Goal: Task Accomplishment & Management: Use online tool/utility

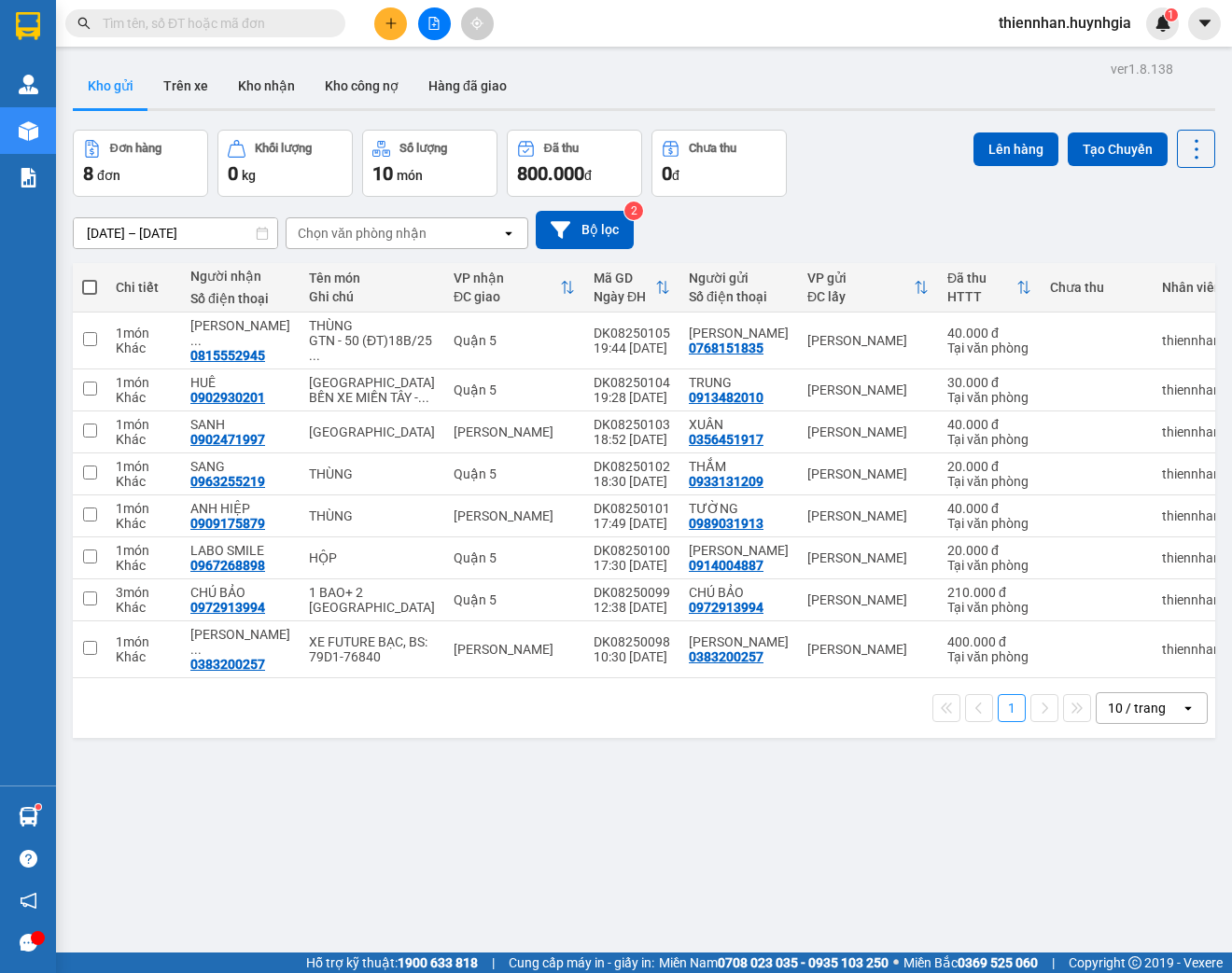
click at [92, 289] on span at bounding box center [89, 287] width 15 height 15
click at [90, 278] on input "checkbox" at bounding box center [90, 278] width 0 height 0
checkbox input "true"
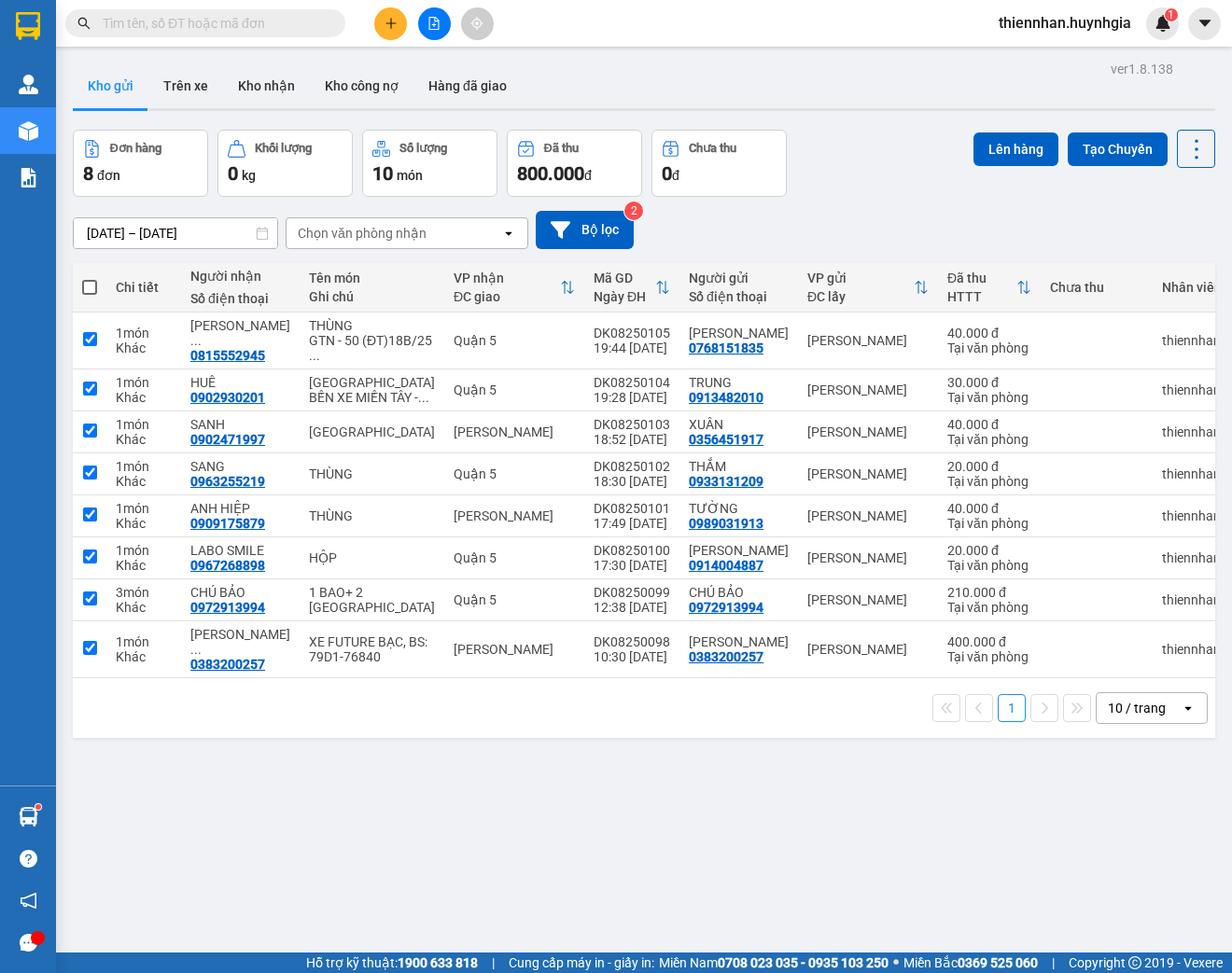
checkbox input "true"
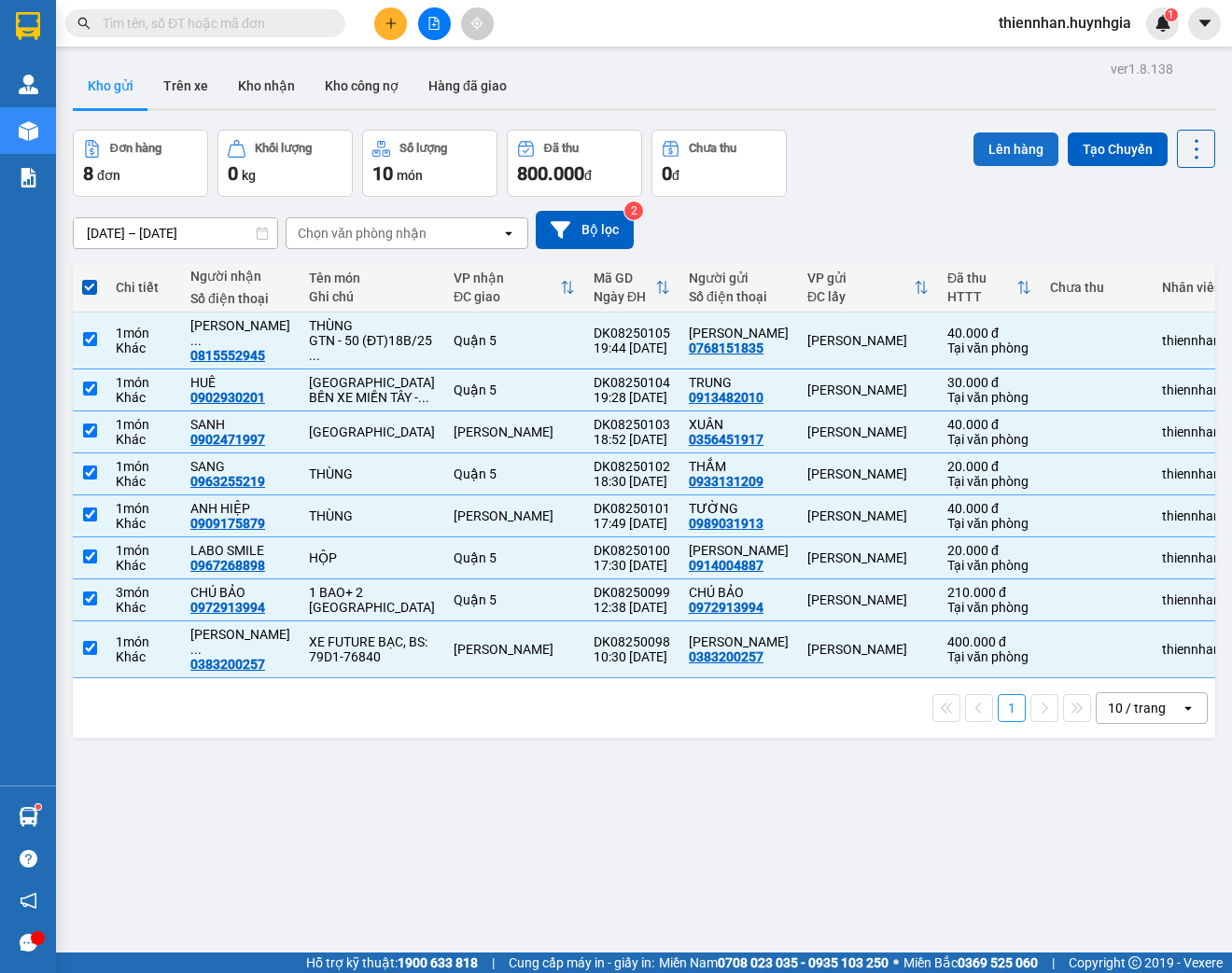
click at [1010, 138] on button "Lên hàng" at bounding box center [1015, 149] width 85 height 34
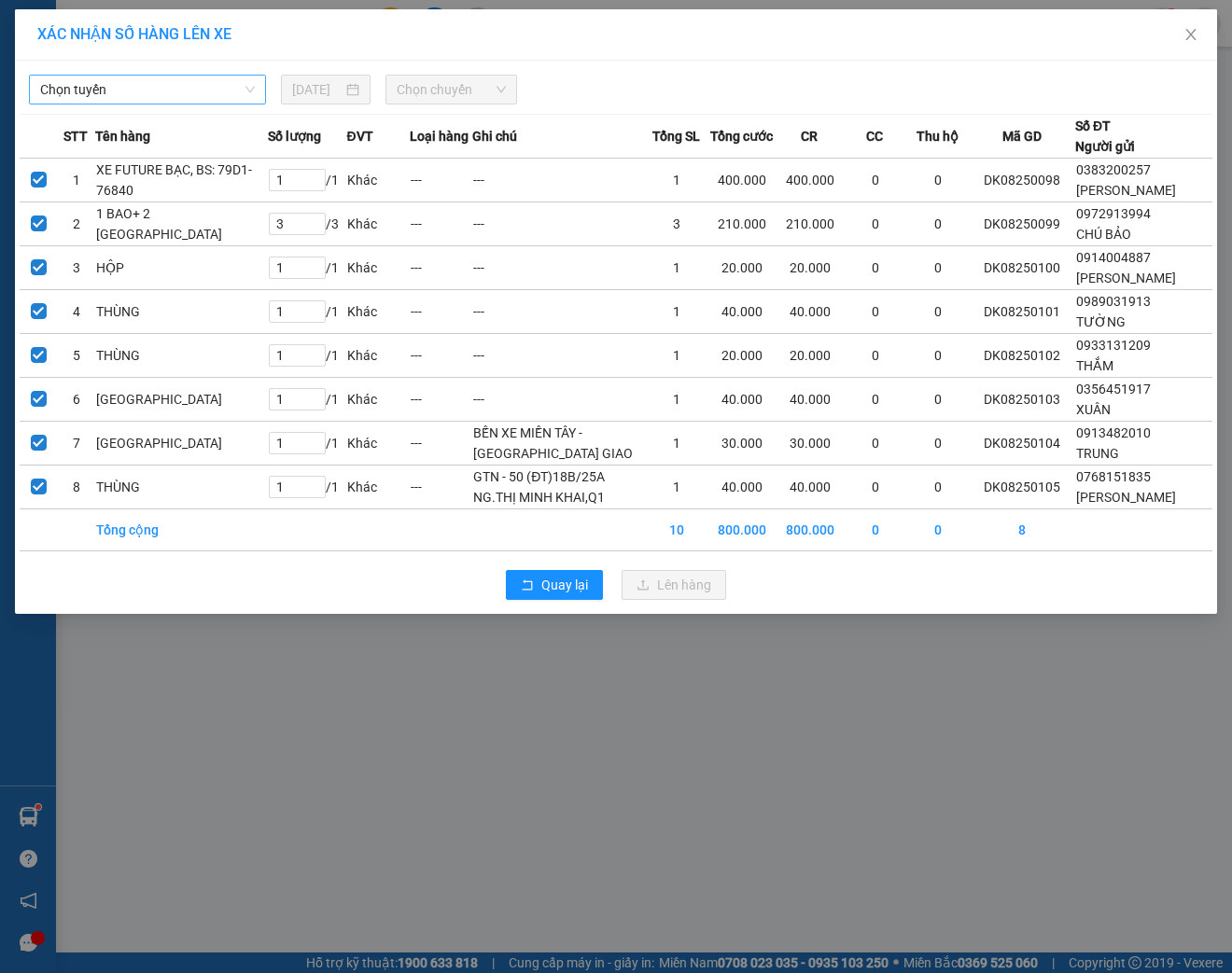
click at [214, 96] on span "Chọn tuyến" at bounding box center [147, 90] width 215 height 28
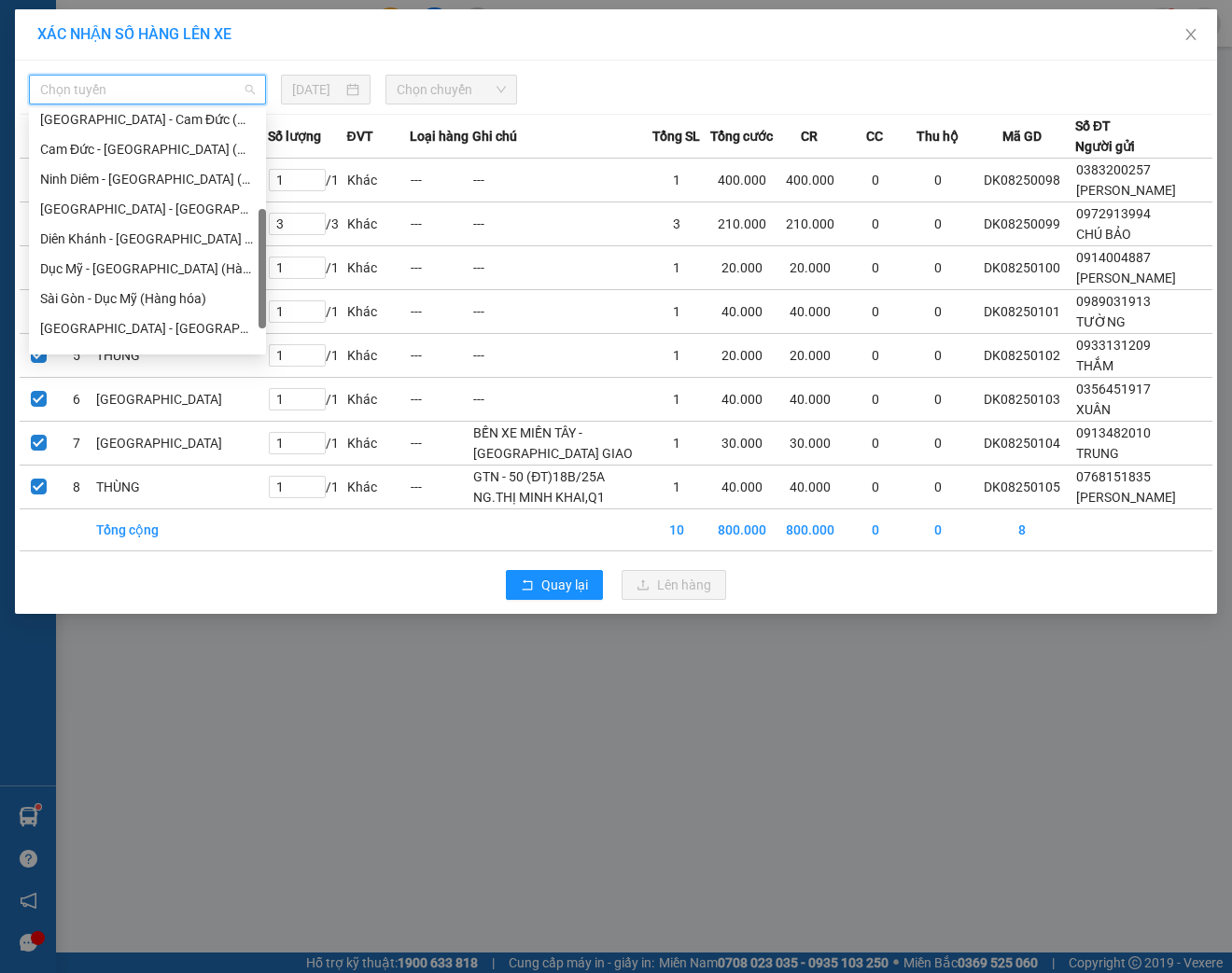
scroll to position [299, 0]
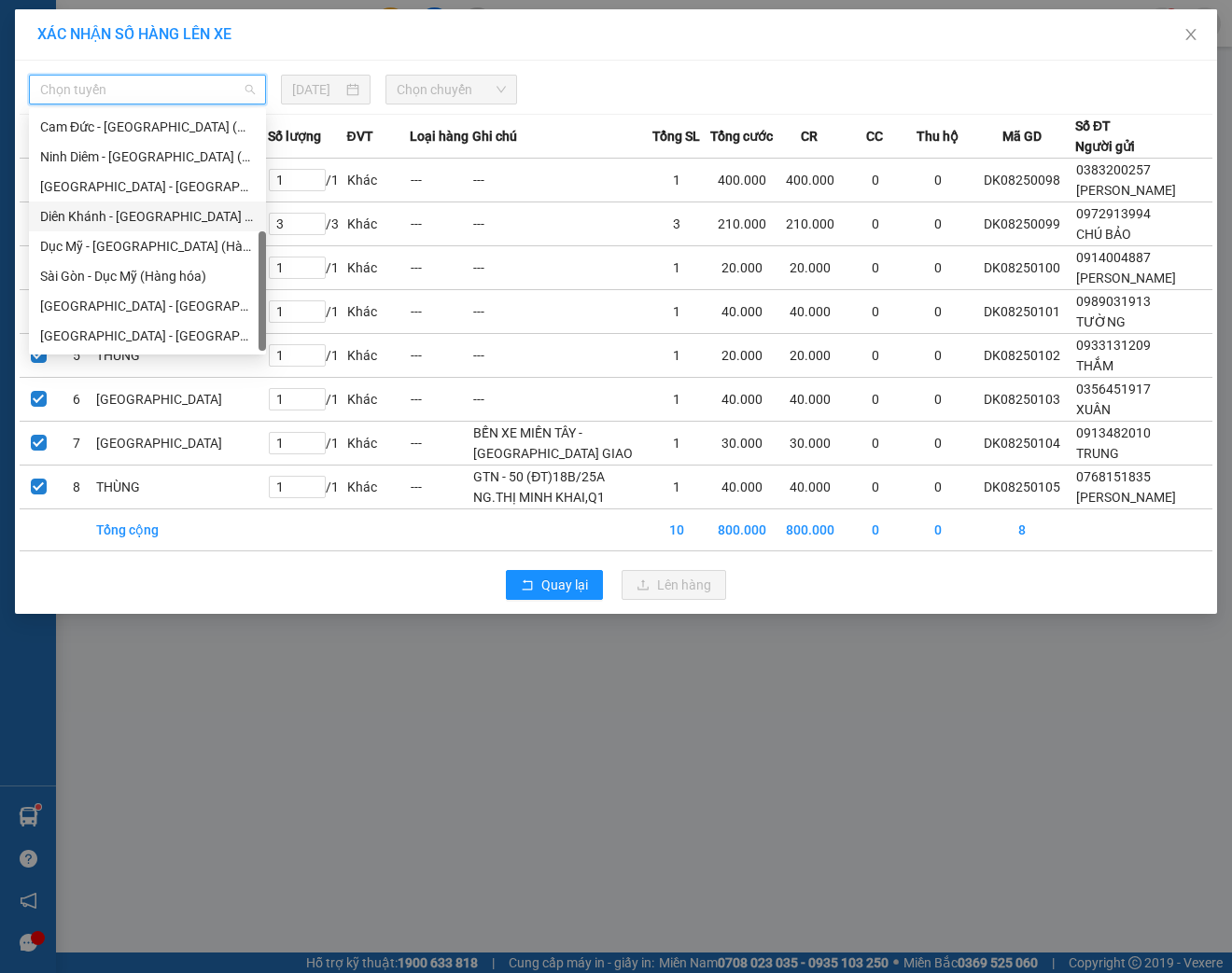
click at [105, 222] on div "Diên Khánh - [GEOGRAPHIC_DATA] (Hàng hóa)" at bounding box center [147, 216] width 215 height 21
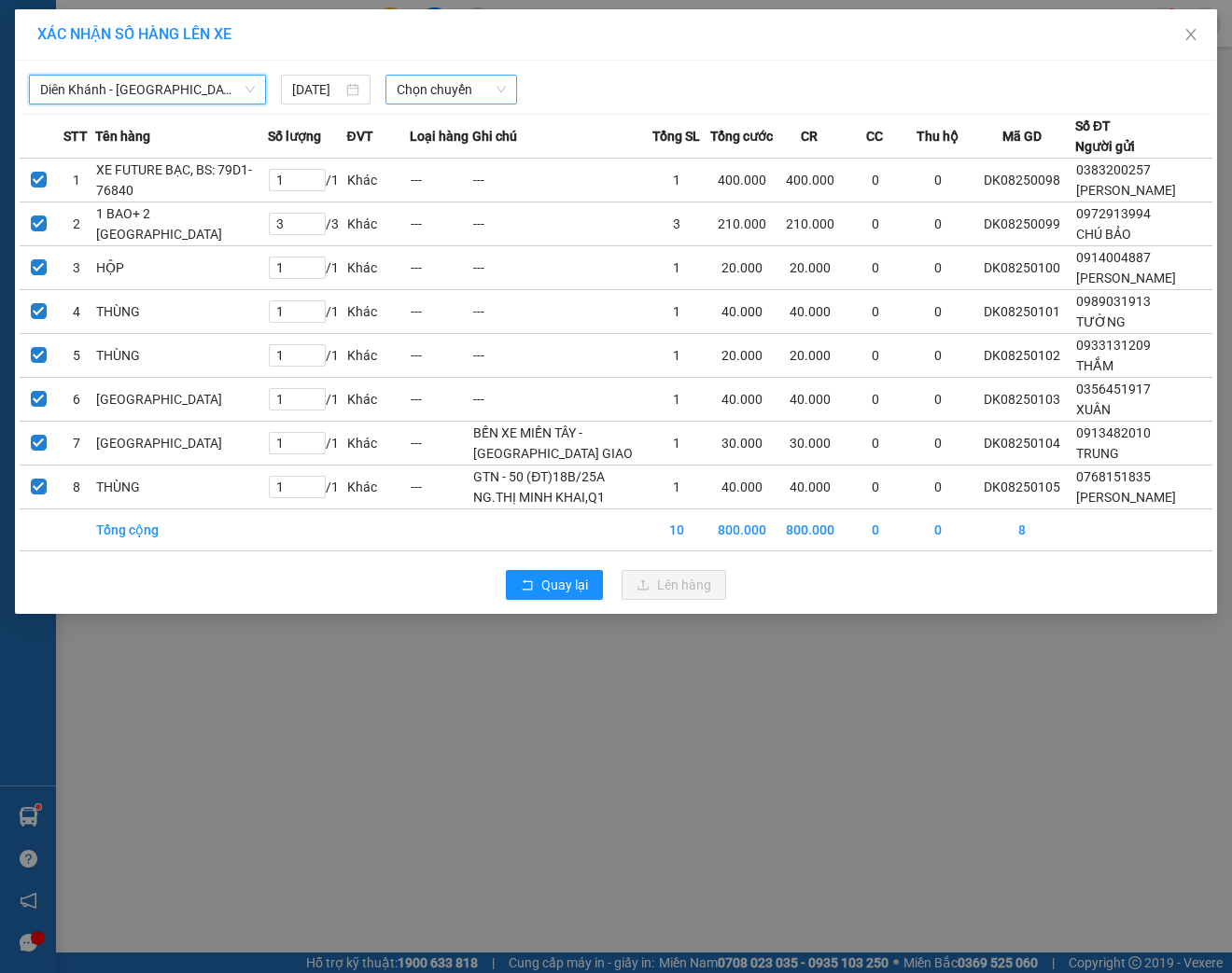
click at [478, 78] on span "Chọn chuyến" at bounding box center [451, 90] width 110 height 28
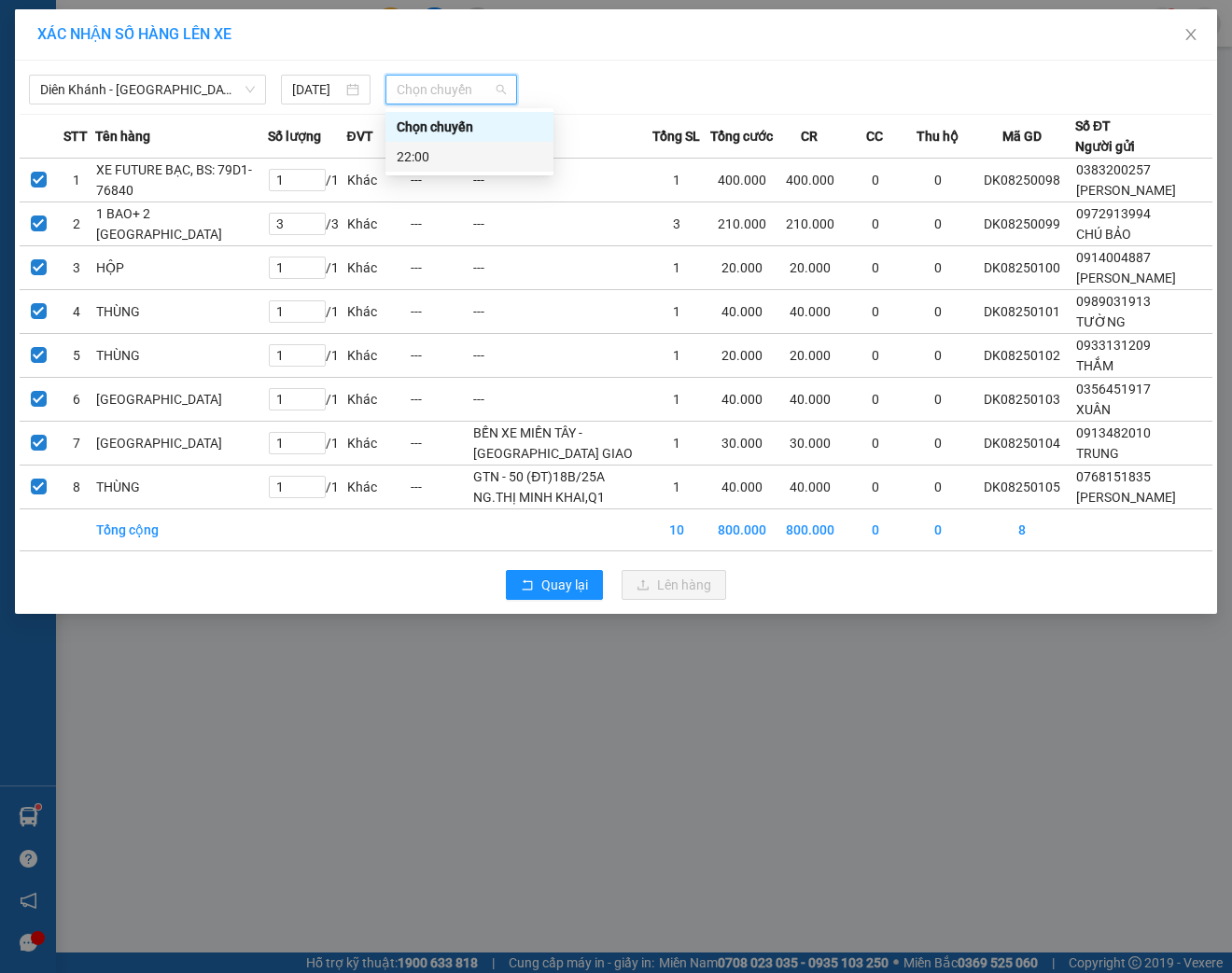
click at [467, 146] on div "22:00" at bounding box center [469, 156] width 145 height 21
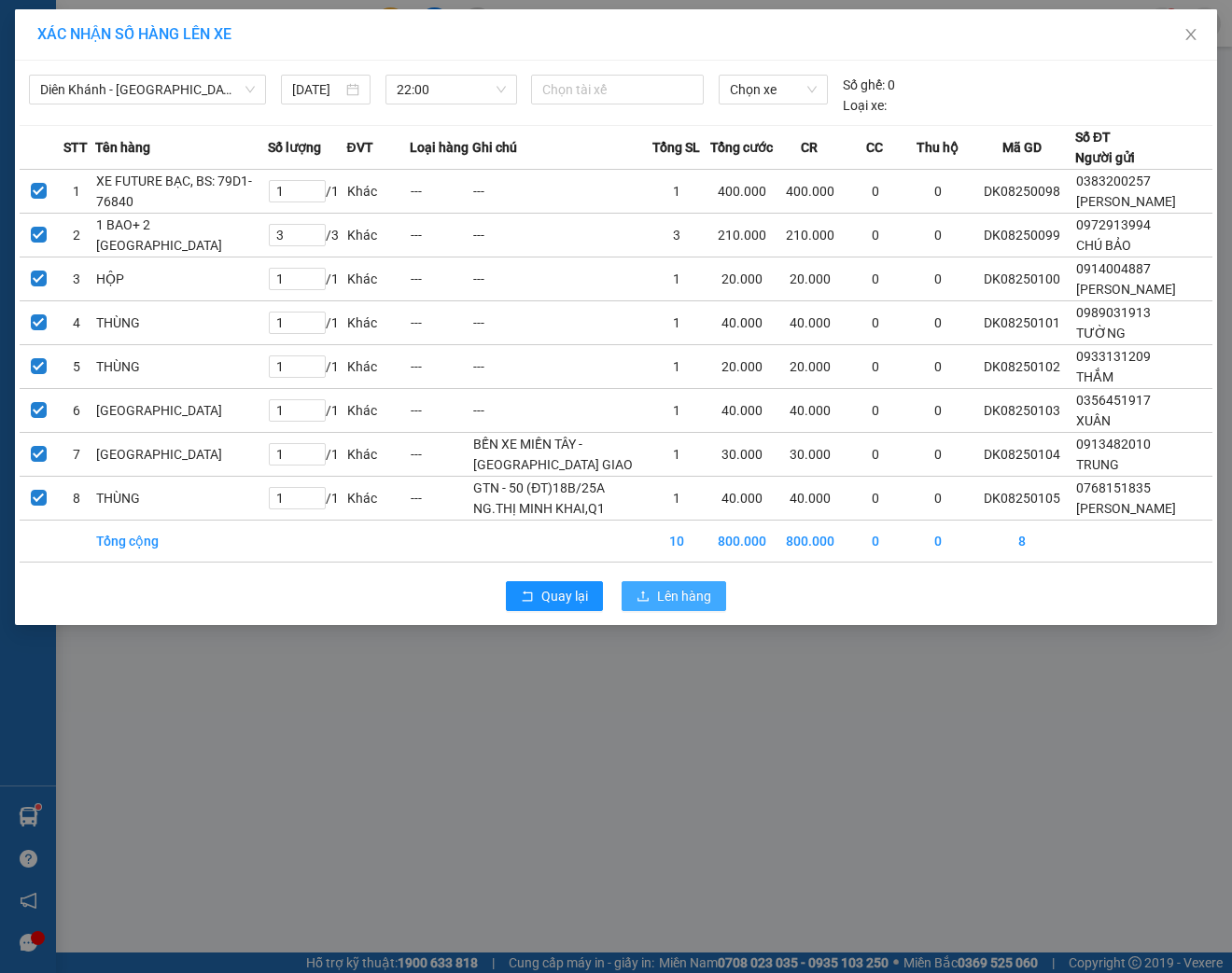
click at [702, 607] on span "Lên hàng" at bounding box center [684, 596] width 54 height 21
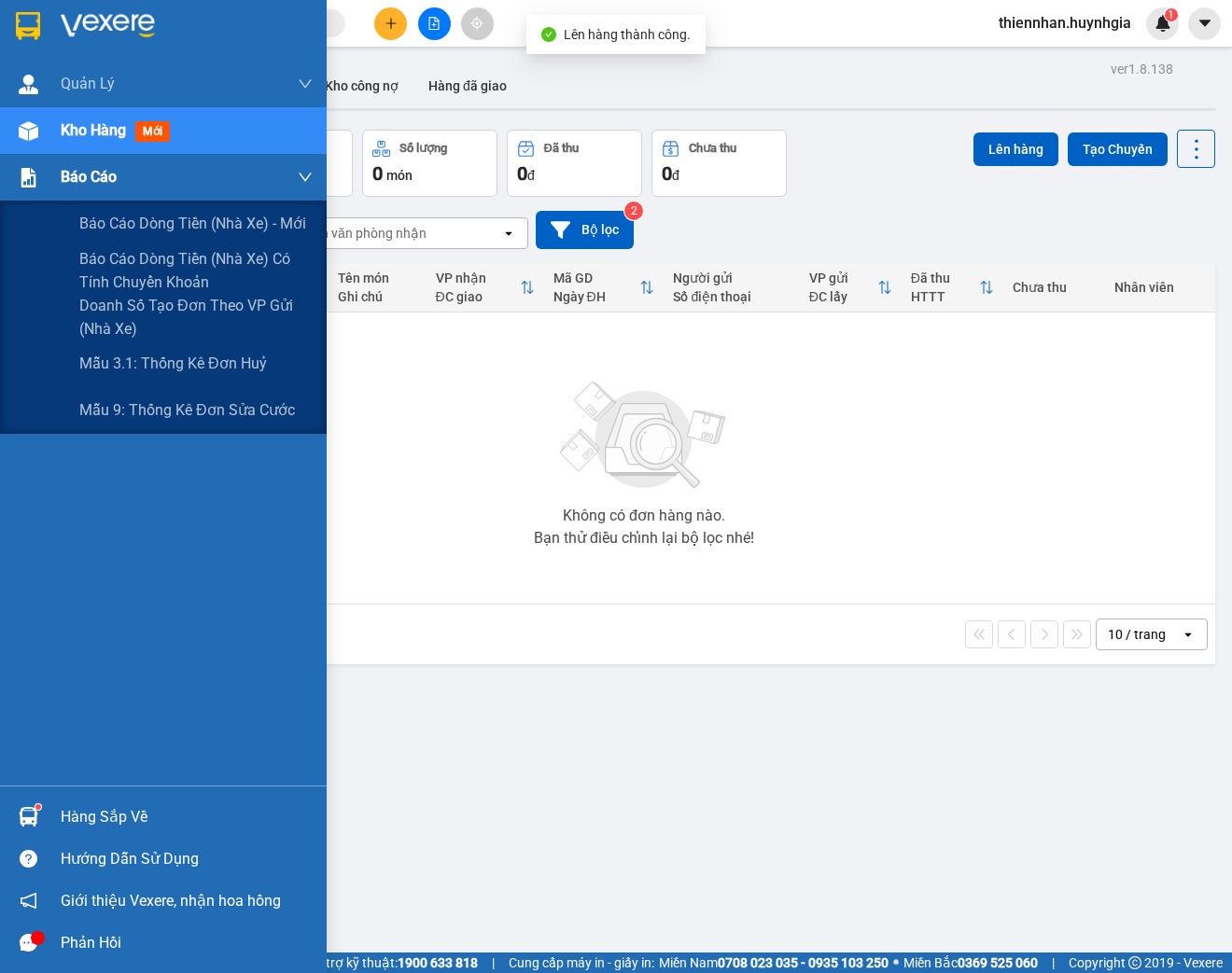
click at [29, 168] on img at bounding box center [29, 178] width 20 height 20
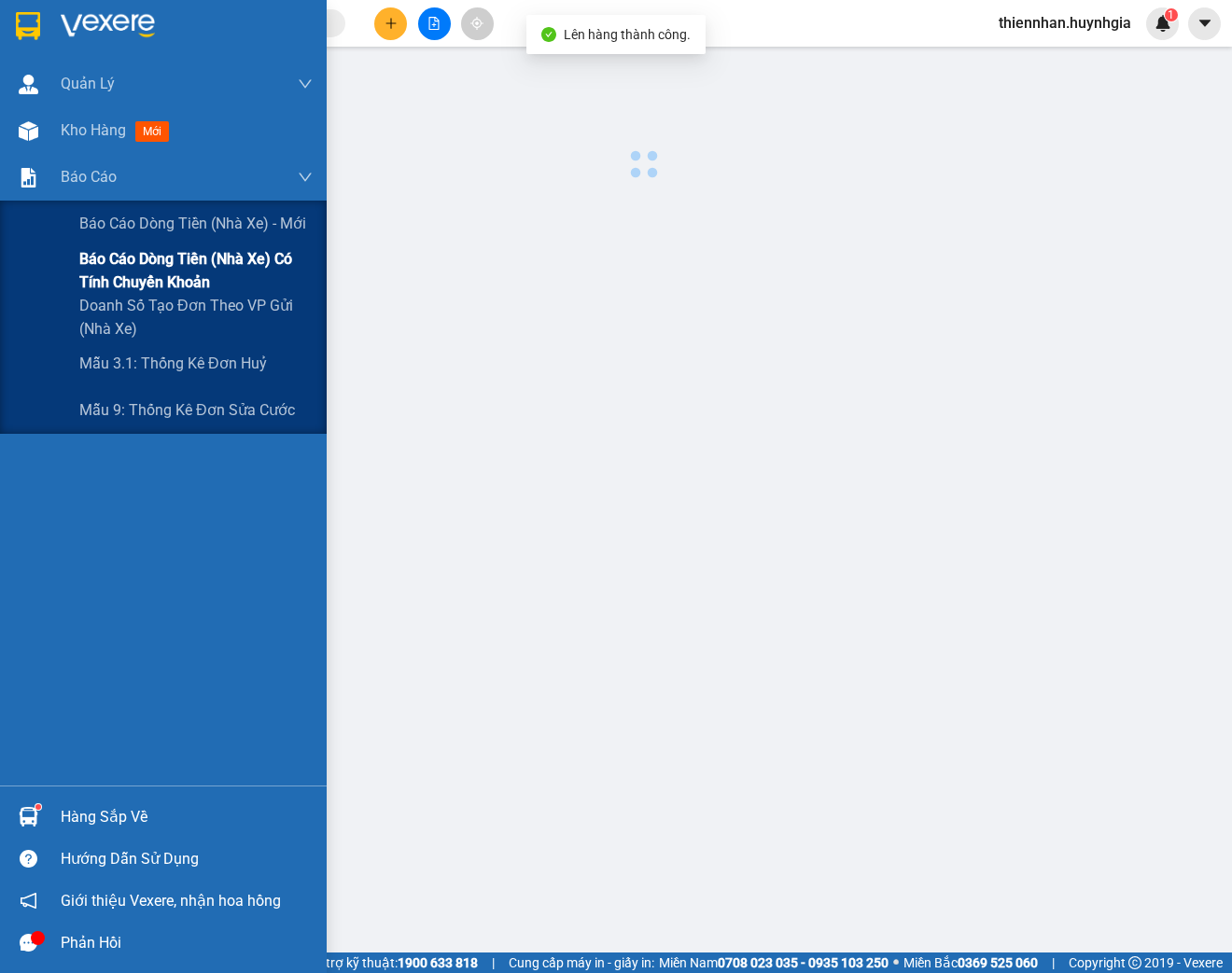
click at [117, 261] on span "Báo cáo dòng tiền (nhà xe) có tính chuyển khoản" at bounding box center [196, 270] width 233 height 47
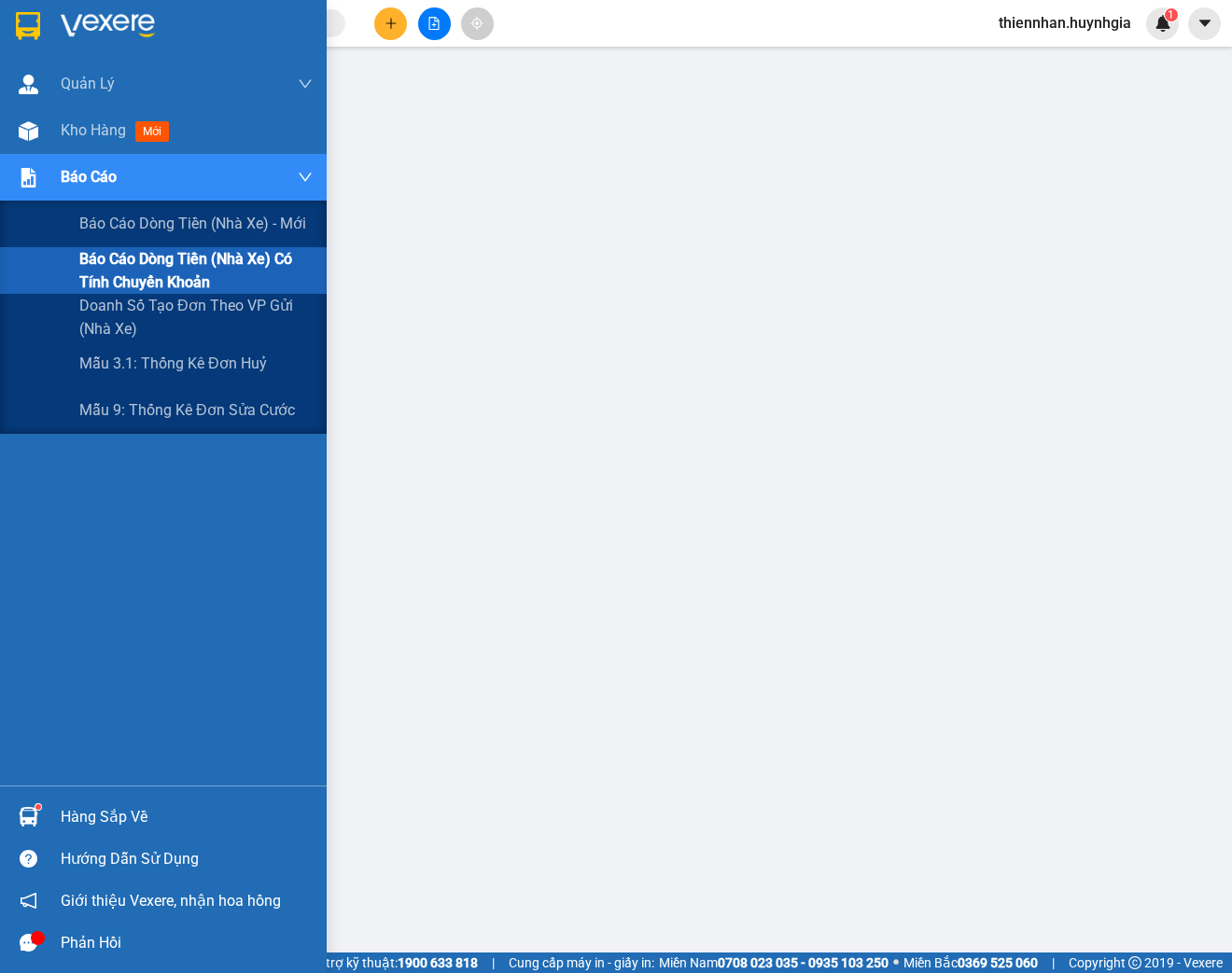
click at [168, 276] on span "Báo cáo dòng tiền (nhà xe) có tính chuyển khoản" at bounding box center [196, 270] width 233 height 47
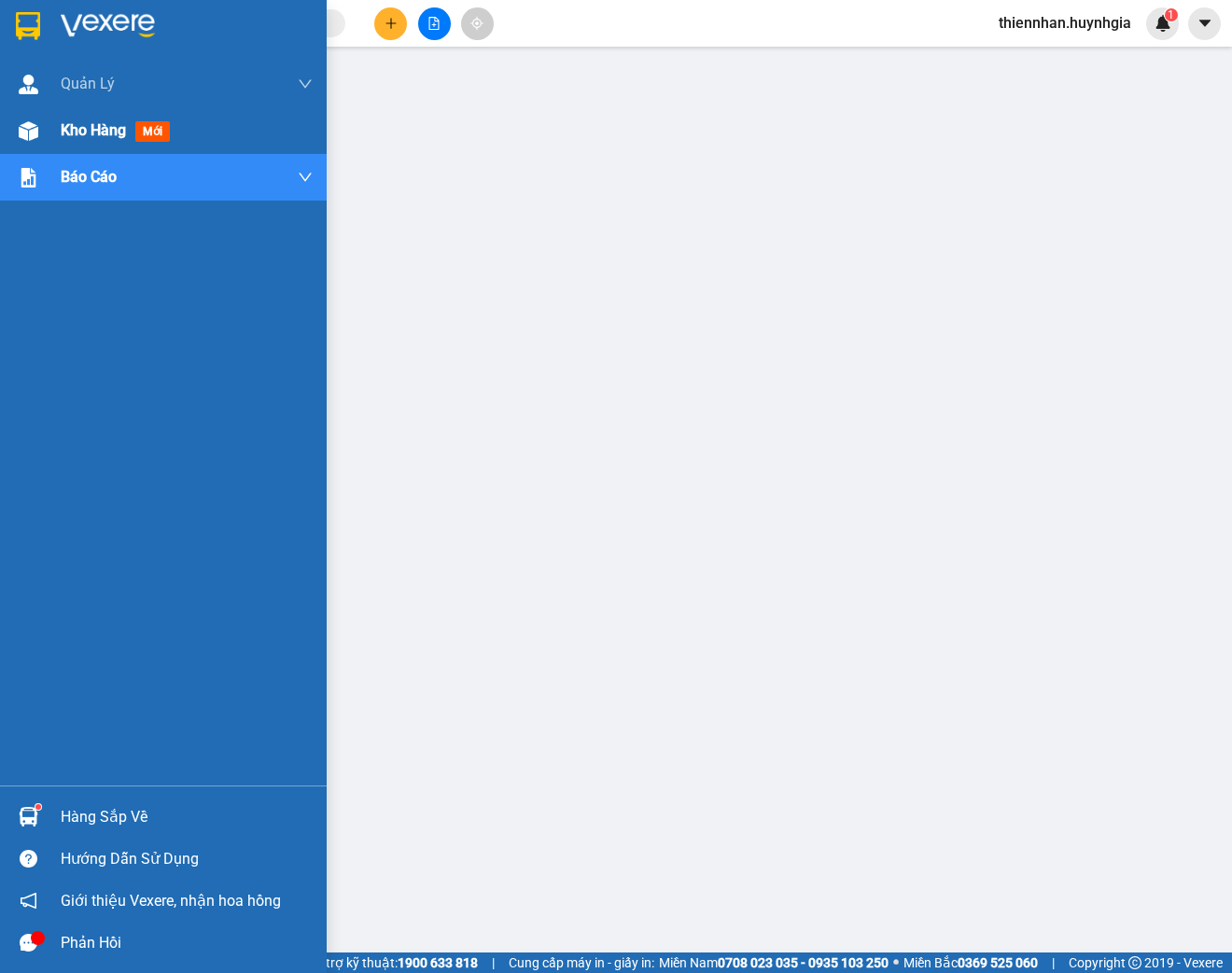
click at [67, 133] on span "Kho hàng" at bounding box center [94, 130] width 66 height 18
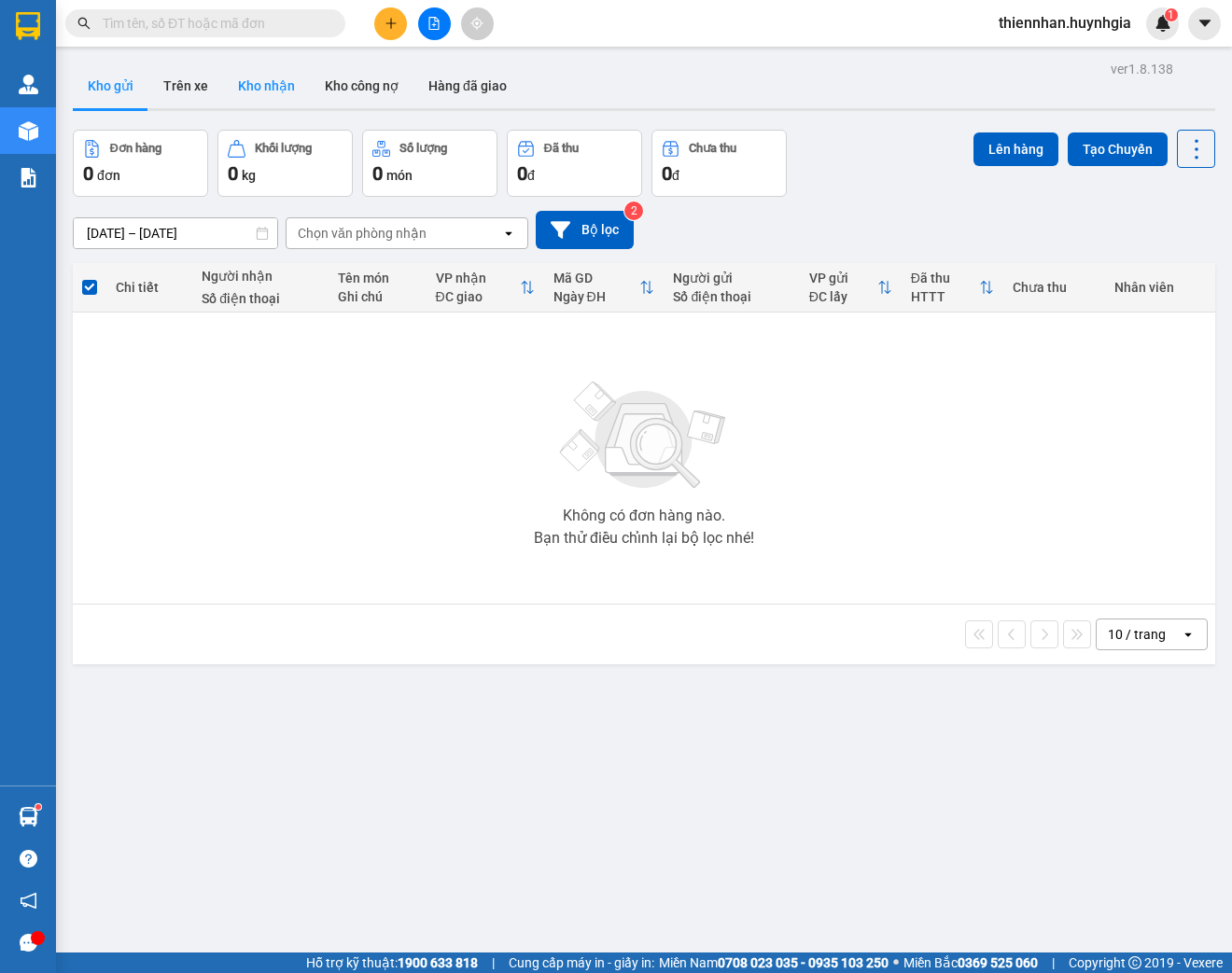
click at [259, 82] on button "Kho nhận" at bounding box center [266, 86] width 87 height 45
